Goal: Check status: Check status

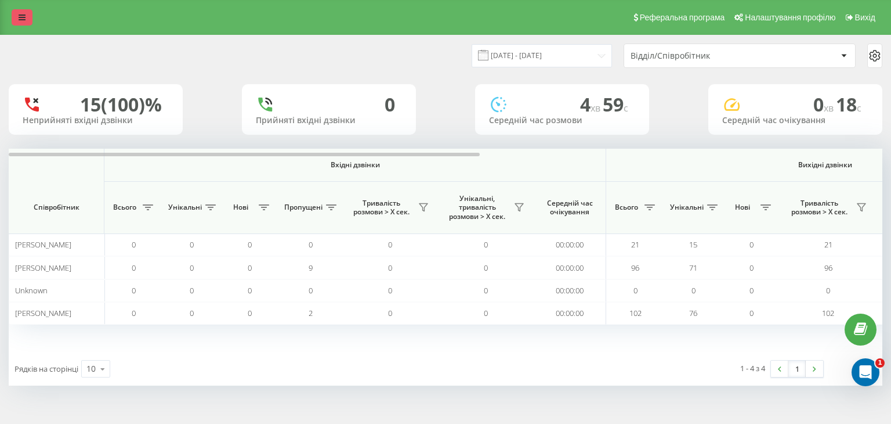
click at [14, 19] on link at bounding box center [22, 17] width 21 height 16
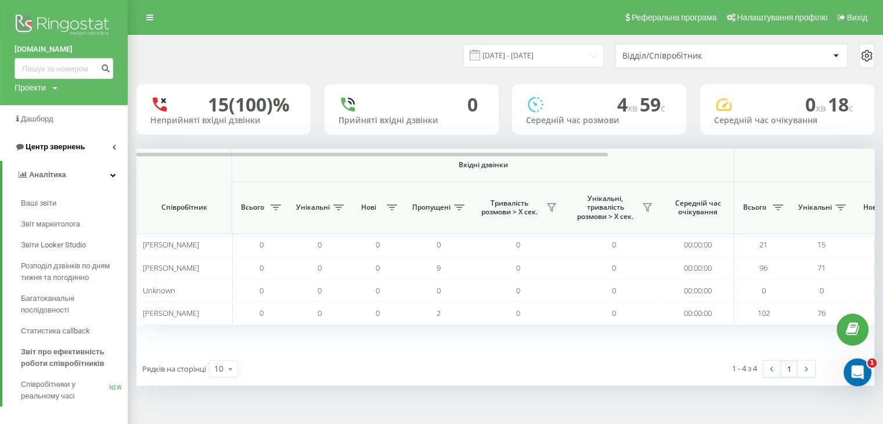
click at [37, 149] on span "Центр звернень" at bounding box center [55, 146] width 59 height 9
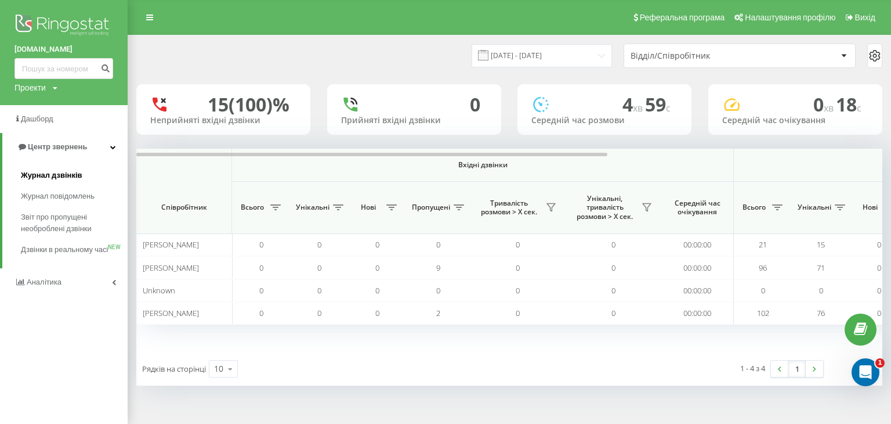
click at [37, 182] on link "Журнал дзвінків" at bounding box center [74, 175] width 107 height 21
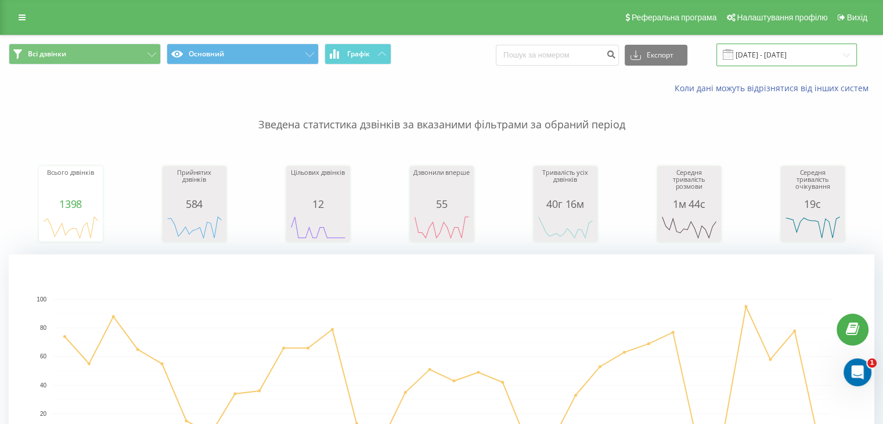
click at [767, 50] on input "21.07.2025 - 21.08.2025" at bounding box center [786, 55] width 140 height 23
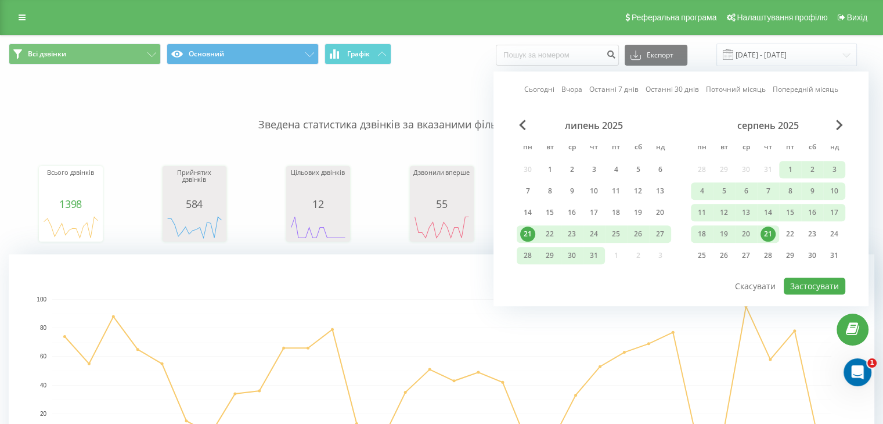
click at [765, 236] on div "21" at bounding box center [767, 233] width 15 height 15
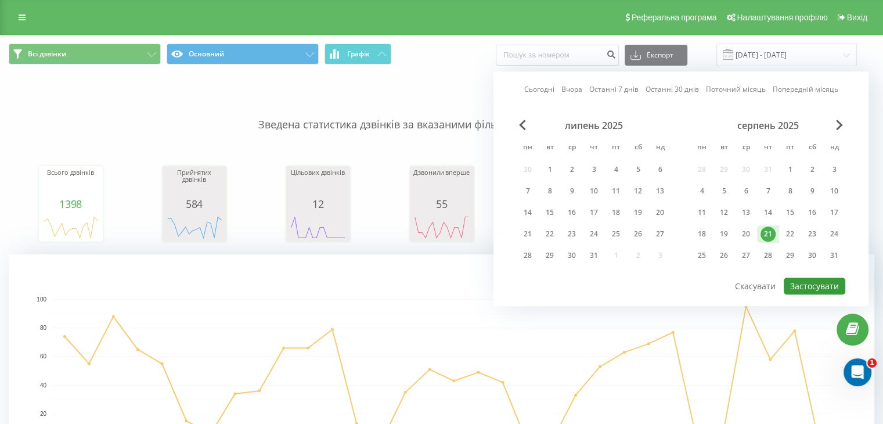
click at [827, 287] on button "Застосувати" at bounding box center [814, 285] width 62 height 17
type input "21.08.2025 - 21.08.2025"
